Goal: Navigation & Orientation: Find specific page/section

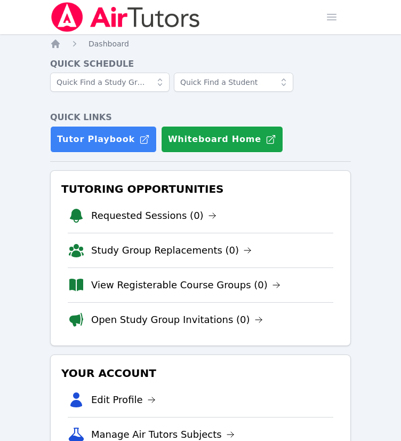
click at [386, 186] on div "Home Sessions Study Groups Students Messages Open user menu [PERSON_NAME] Open …" at bounding box center [200, 297] width 401 height 594
